Goal: Find contact information: Find contact information

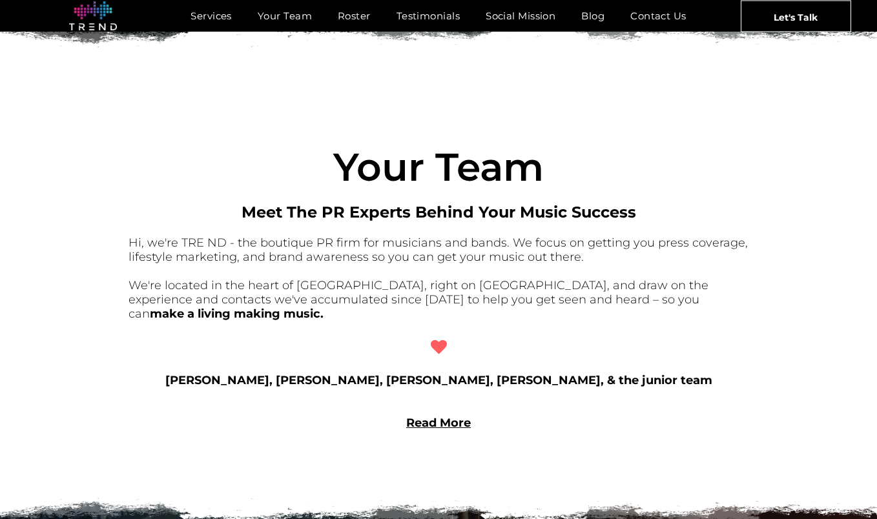
scroll to position [907, 0]
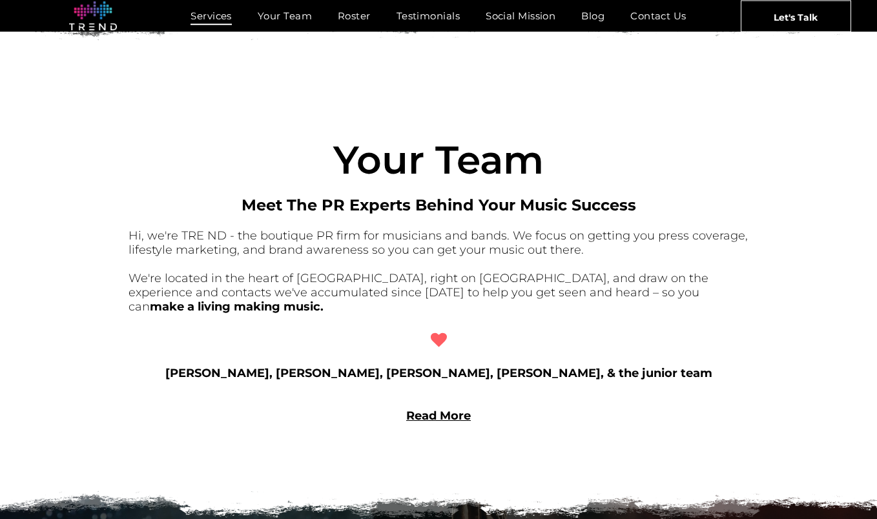
click at [212, 14] on span "Services" at bounding box center [210, 15] width 41 height 19
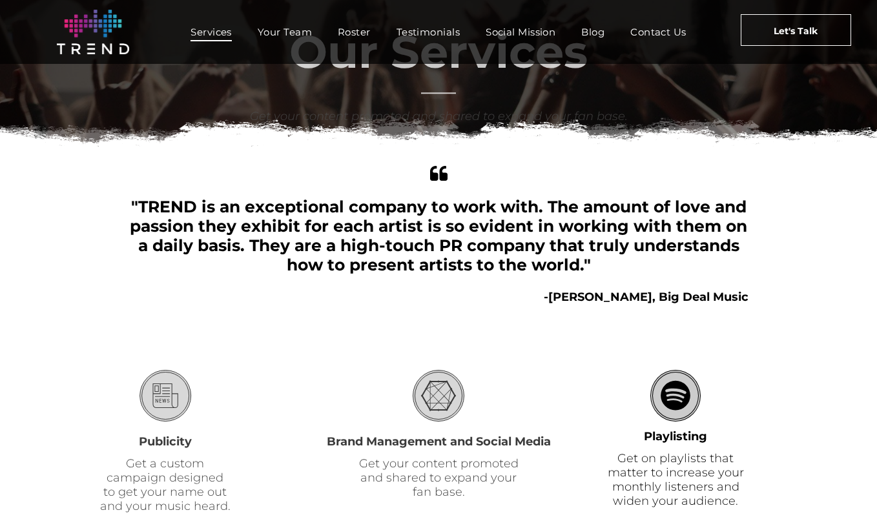
scroll to position [348, 0]
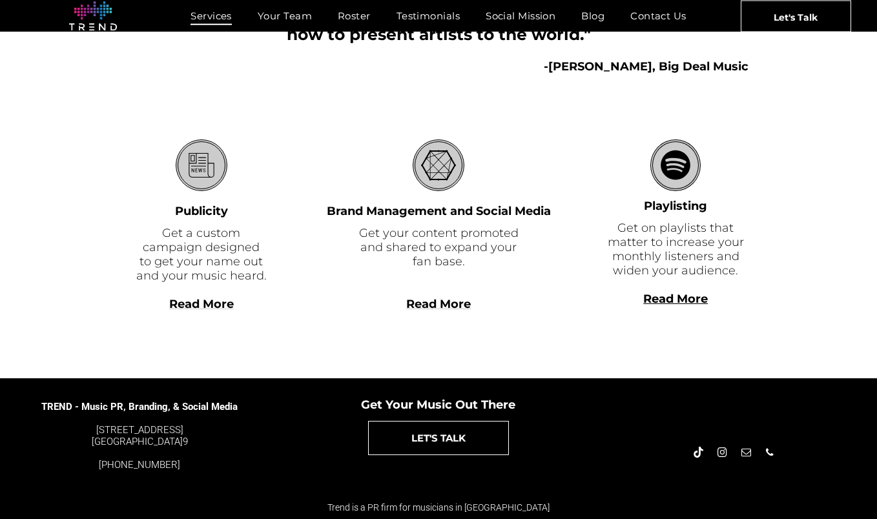
click at [209, 296] on div at bounding box center [202, 290] width 132 height 14
click at [214, 303] on span "Read More" at bounding box center [201, 304] width 65 height 14
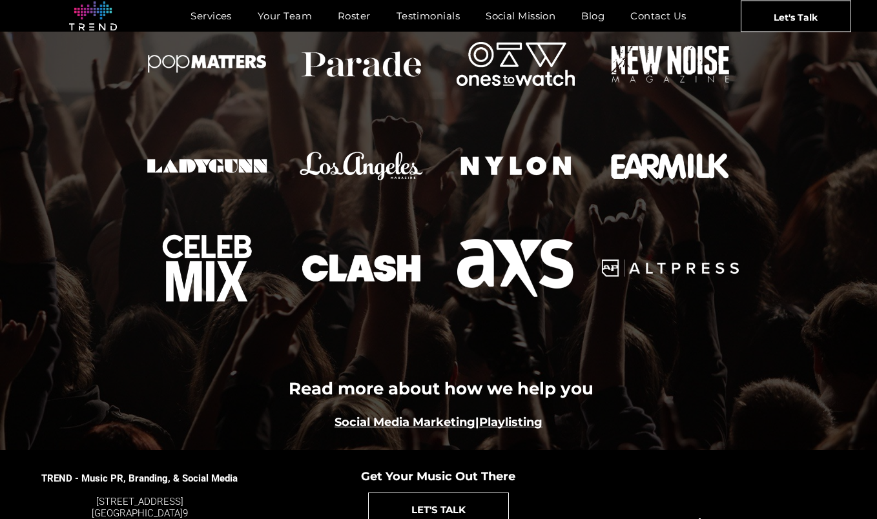
scroll to position [1447, 0]
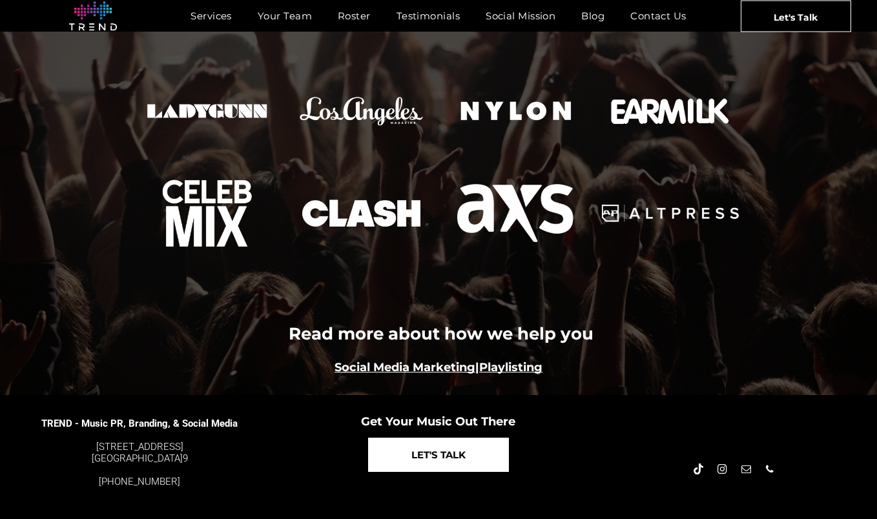
click at [451, 438] on span "LET'S TALK" at bounding box center [438, 454] width 54 height 33
